Goal: Information Seeking & Learning: Learn about a topic

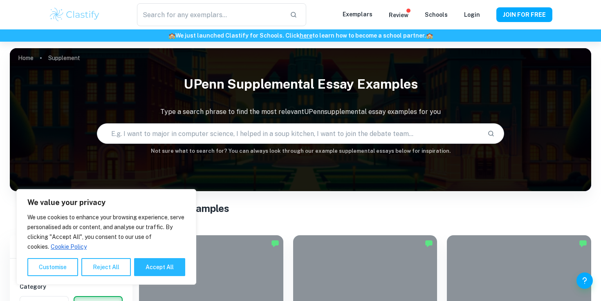
scroll to position [194, 0]
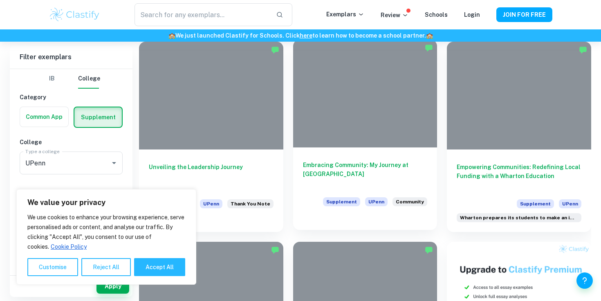
click at [345, 145] on div at bounding box center [365, 94] width 144 height 108
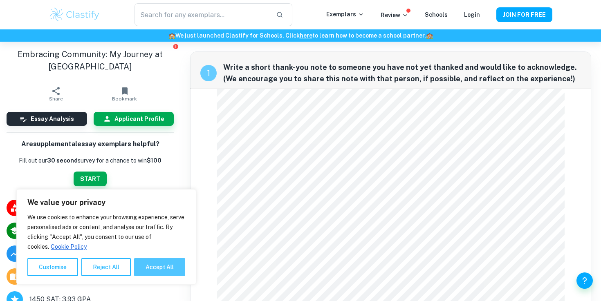
click at [172, 272] on button "Accept All" at bounding box center [159, 267] width 51 height 18
checkbox input "true"
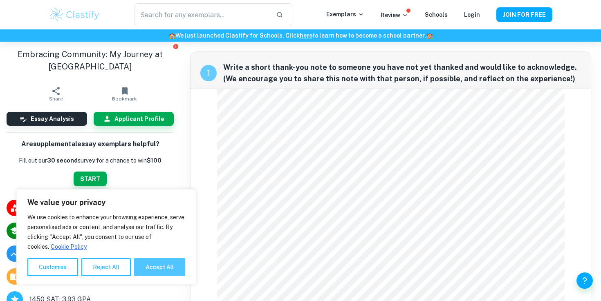
checkbox input "true"
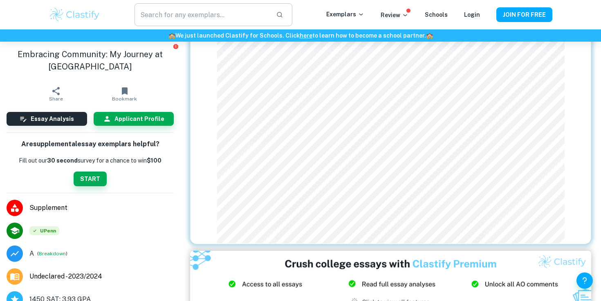
scroll to position [318, 0]
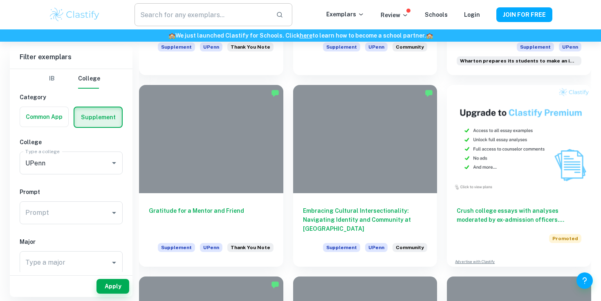
scroll to position [399, 0]
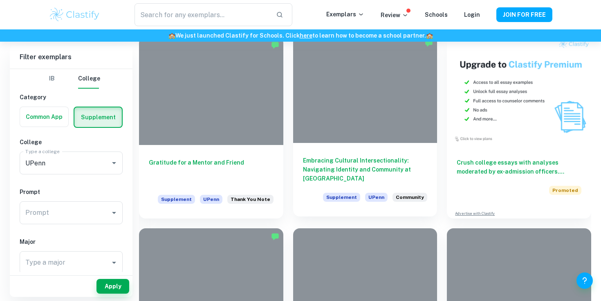
click at [390, 159] on h6 "Embracing Cultural Intersectionality: Navigating Identity and Community at [GEO…" at bounding box center [365, 169] width 125 height 27
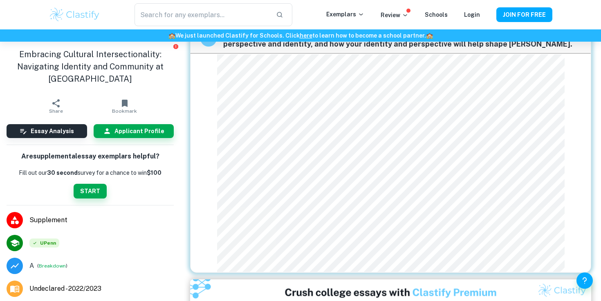
scroll to position [251, 0]
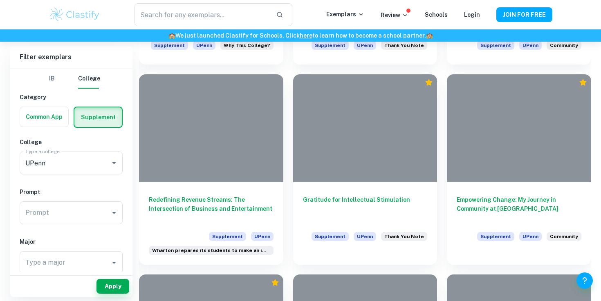
scroll to position [946, 0]
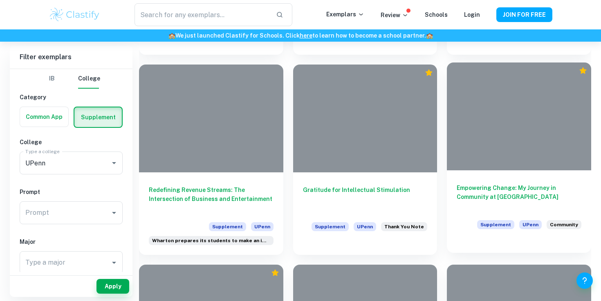
click at [511, 172] on div "Empowering Change: My Journey in Community at Penn Supplement UPenn Community" at bounding box center [519, 207] width 144 height 74
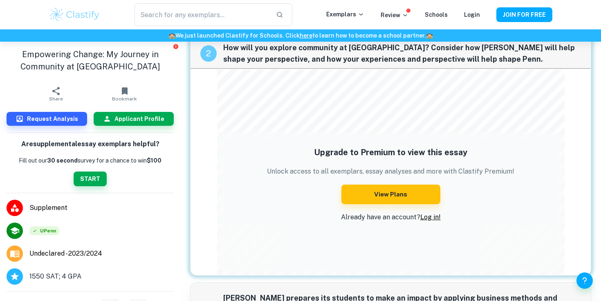
scroll to position [332, 0]
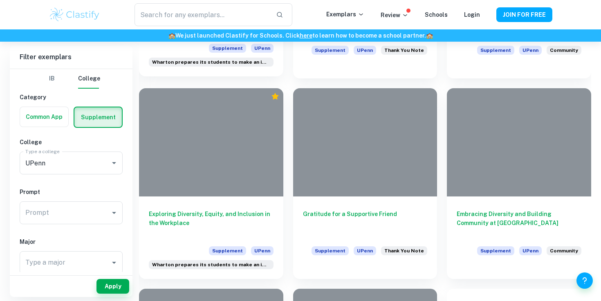
scroll to position [1135, 0]
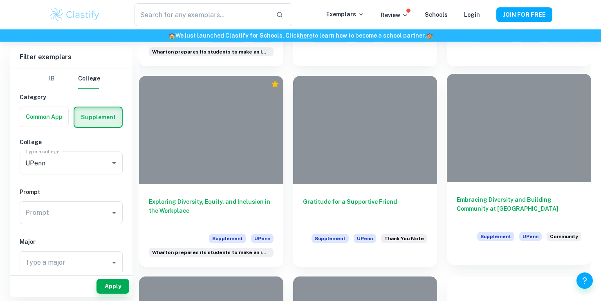
click at [526, 162] on div at bounding box center [519, 128] width 144 height 108
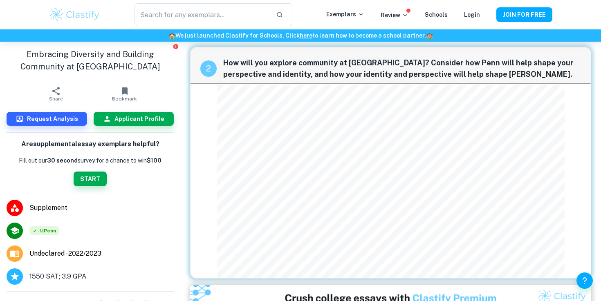
scroll to position [243, 0]
